Goal: Task Accomplishment & Management: Manage account settings

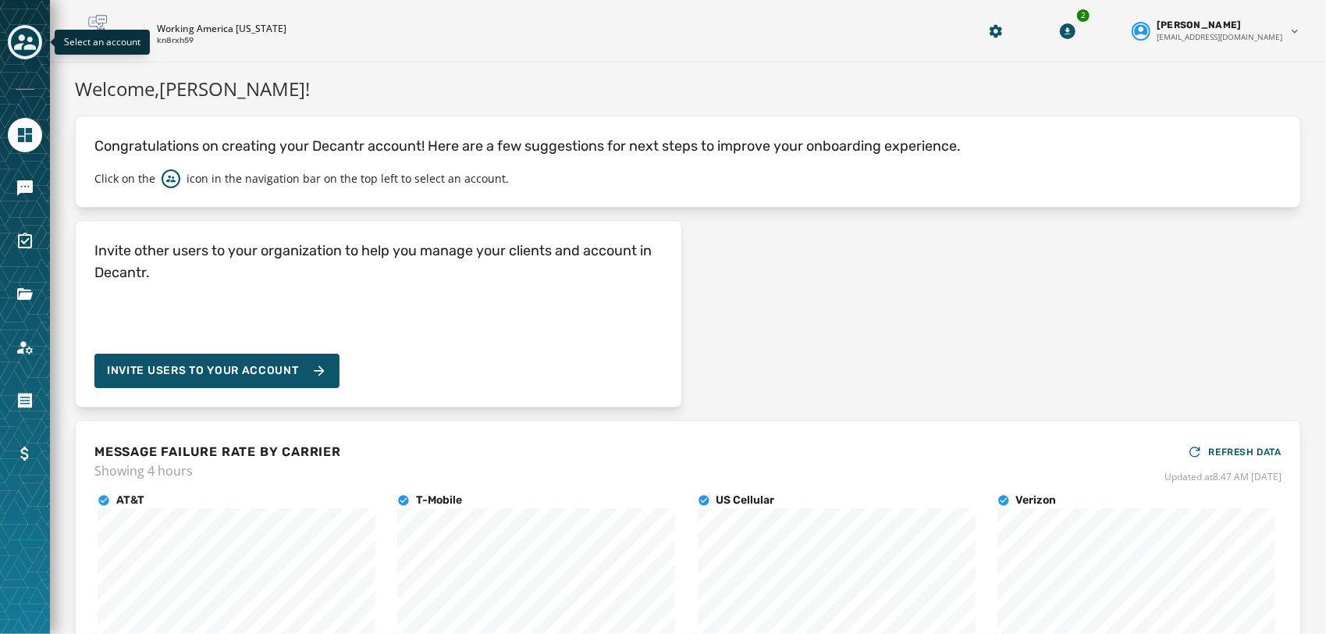
click at [23, 55] on div "Toggle account select drawer" at bounding box center [25, 42] width 28 height 28
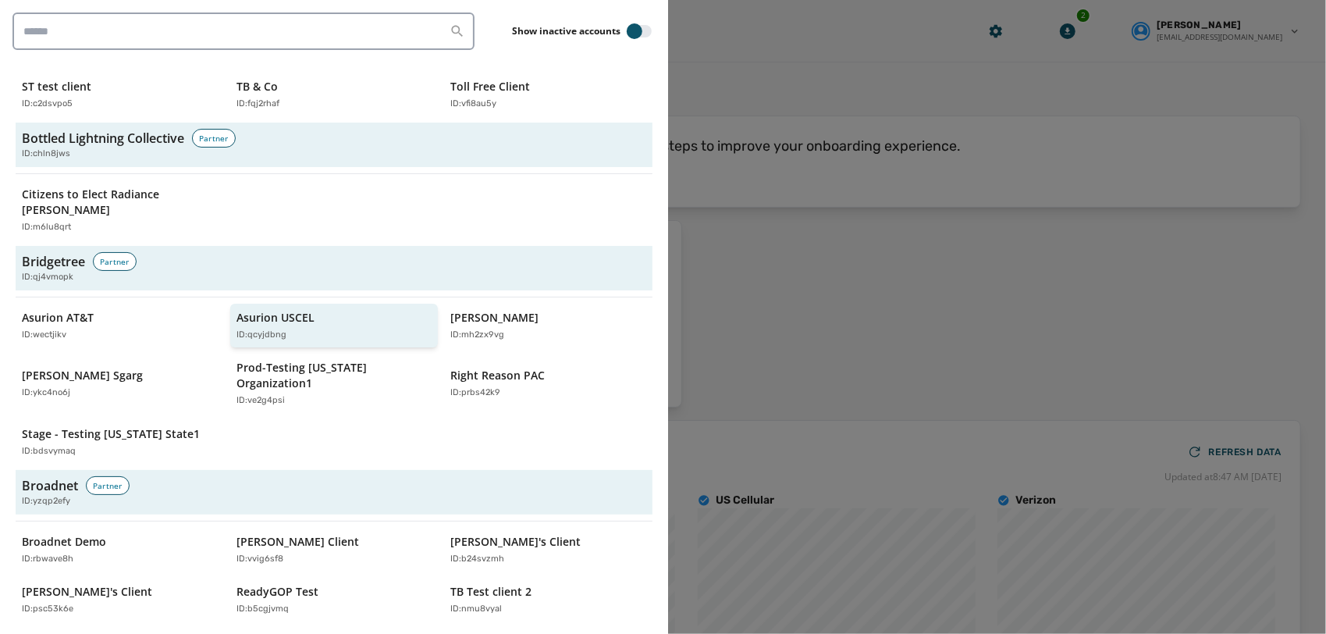
scroll to position [571, 0]
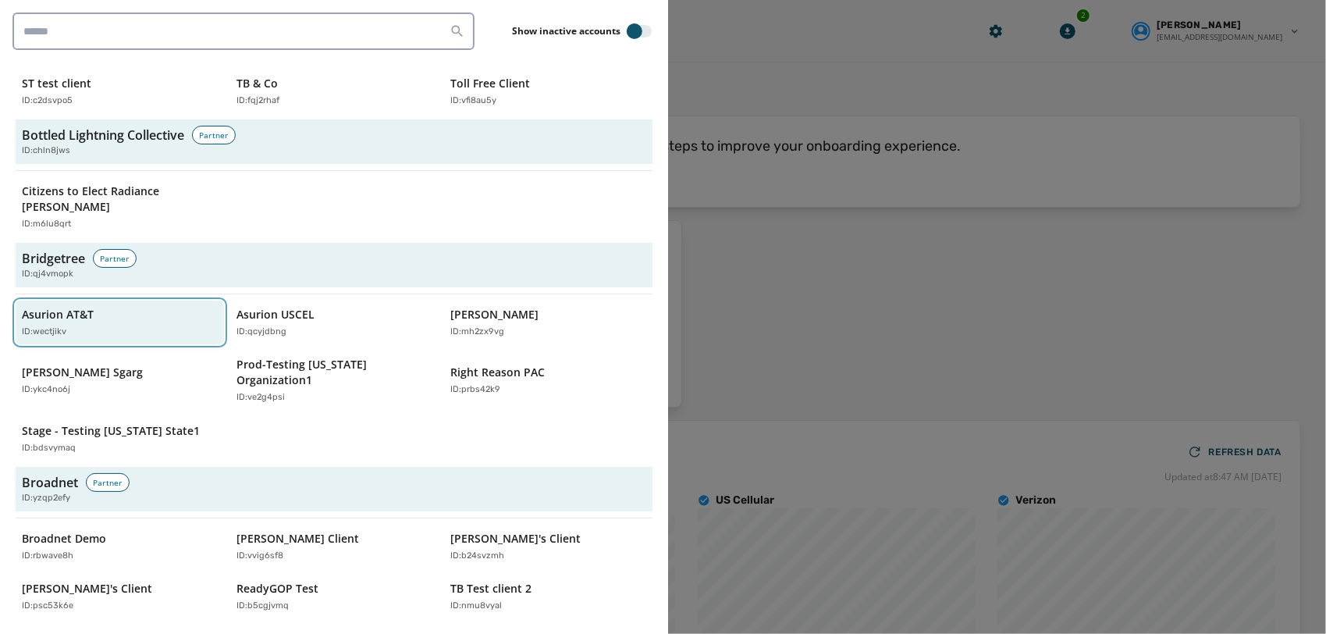
click at [133, 307] on div "Asurion AT&T ID: wectjikv" at bounding box center [112, 323] width 180 height 32
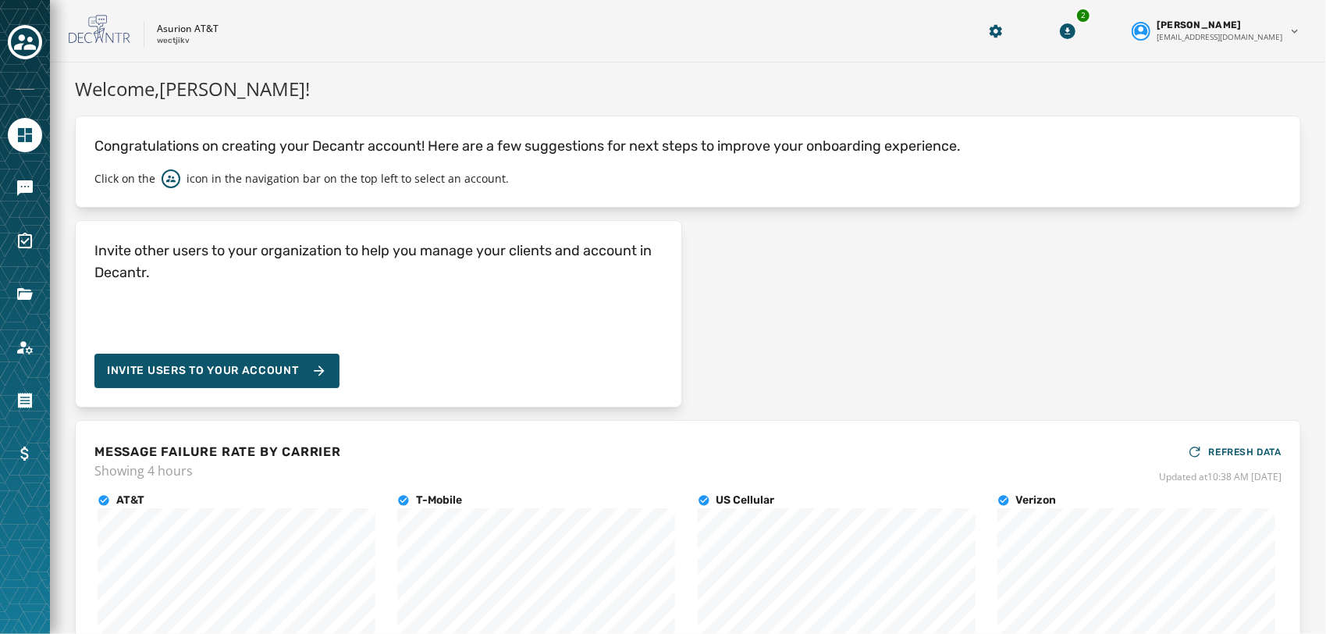
click at [169, 44] on p "wectjikv" at bounding box center [173, 41] width 33 height 12
copy p "wectjikv"
click at [22, 341] on icon "Navigate to Account" at bounding box center [25, 347] width 19 height 19
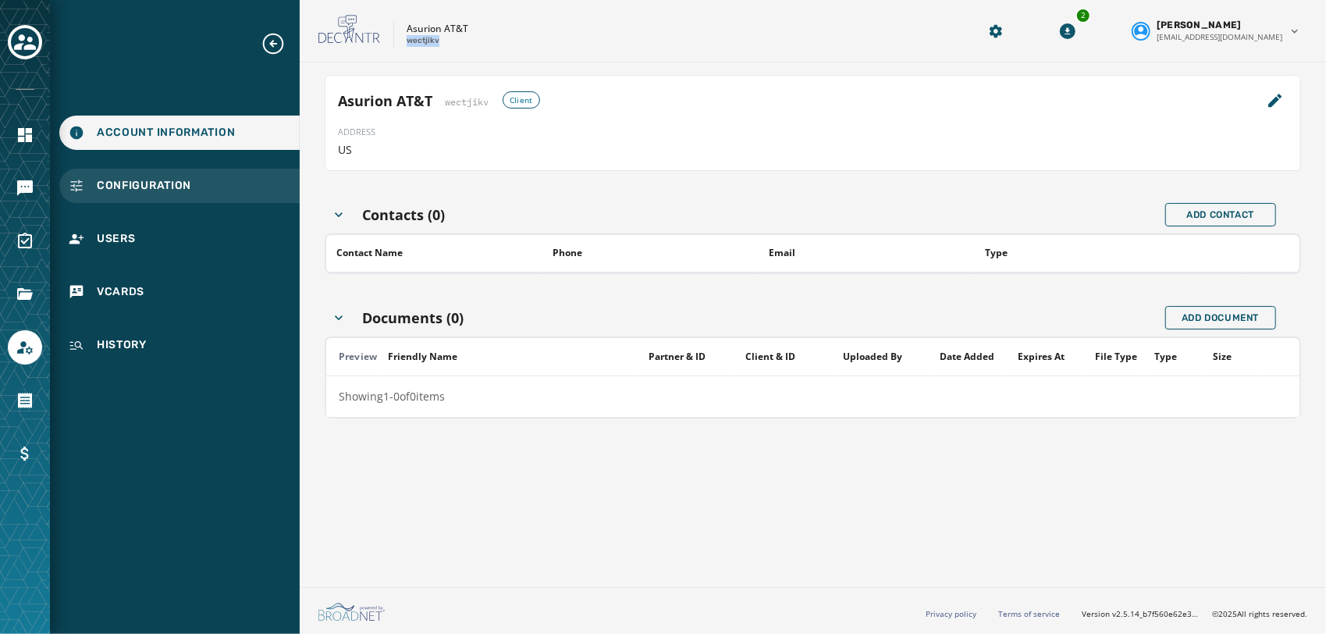
click at [183, 189] on span "Configuration" at bounding box center [144, 186] width 94 height 16
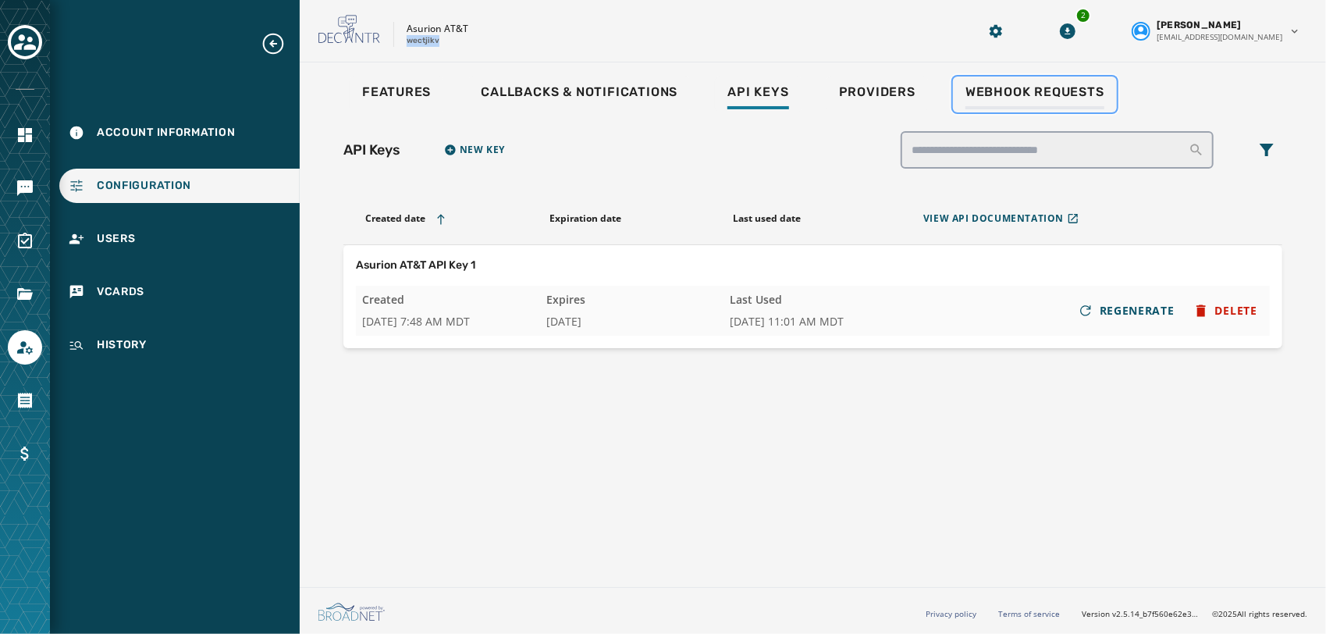
click at [1012, 89] on span "Webhook Requests" at bounding box center [1034, 92] width 139 height 16
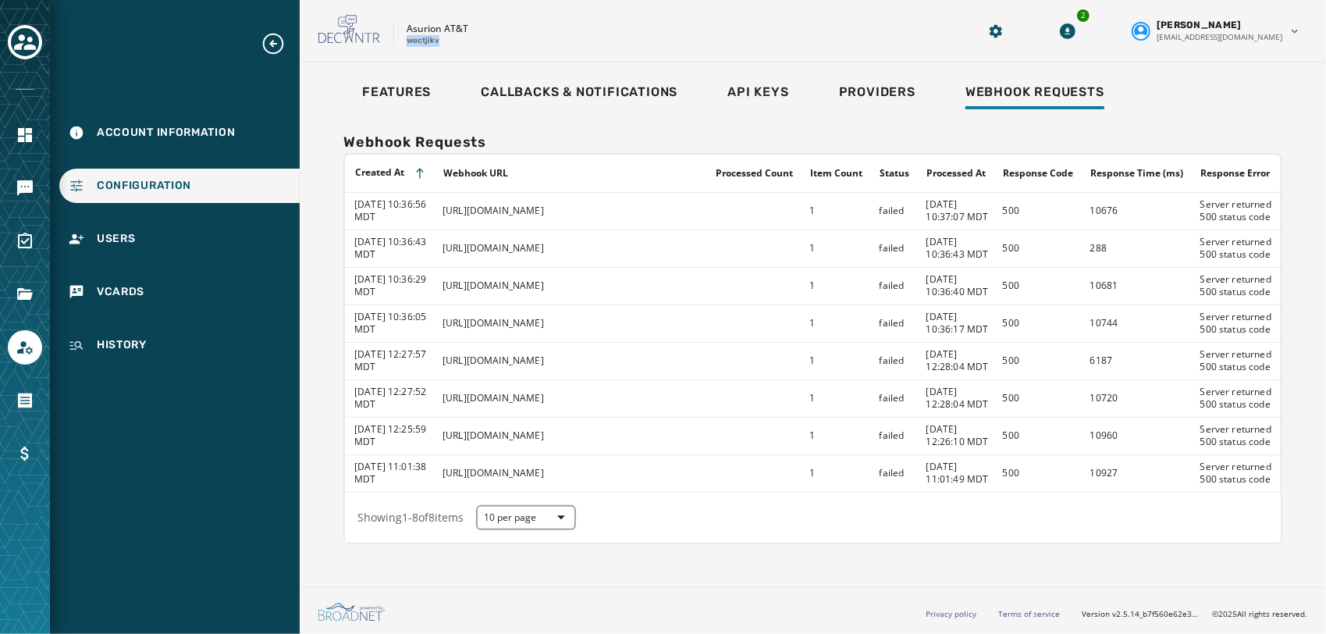
drag, startPoint x: 542, startPoint y: 238, endPoint x: 443, endPoint y: 204, distance: 104.6
click at [443, 204] on td "[URL][DOMAIN_NAME]" at bounding box center [569, 210] width 273 height 37
copy td "[URL][DOMAIN_NAME]"
drag, startPoint x: 759, startPoint y: 39, endPoint x: 741, endPoint y: 33, distance: 18.3
click at [741, 33] on div "Asurion AT&T wectjikv" at bounding box center [628, 31] width 620 height 33
